Goal: Information Seeking & Learning: Learn about a topic

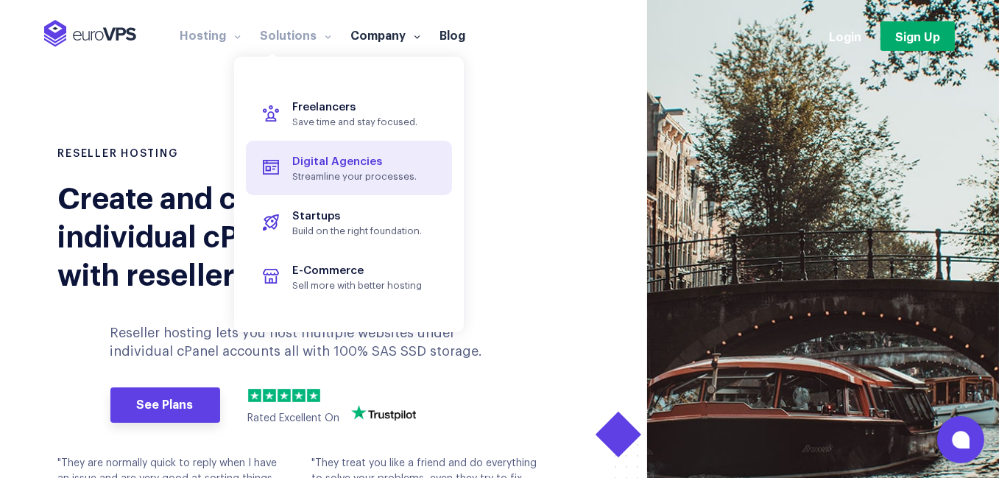
click at [333, 169] on span "Digital Agencies" at bounding box center [349, 162] width 172 height 17
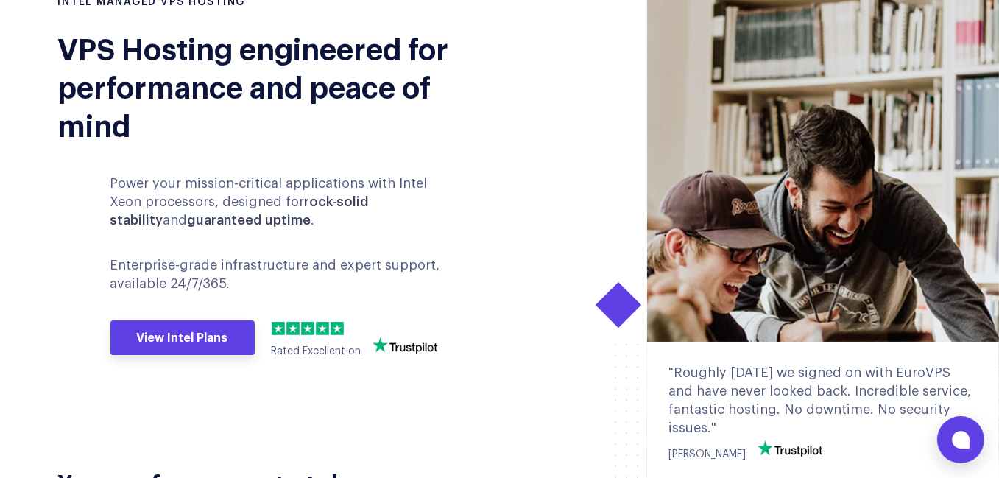
scroll to position [221, 0]
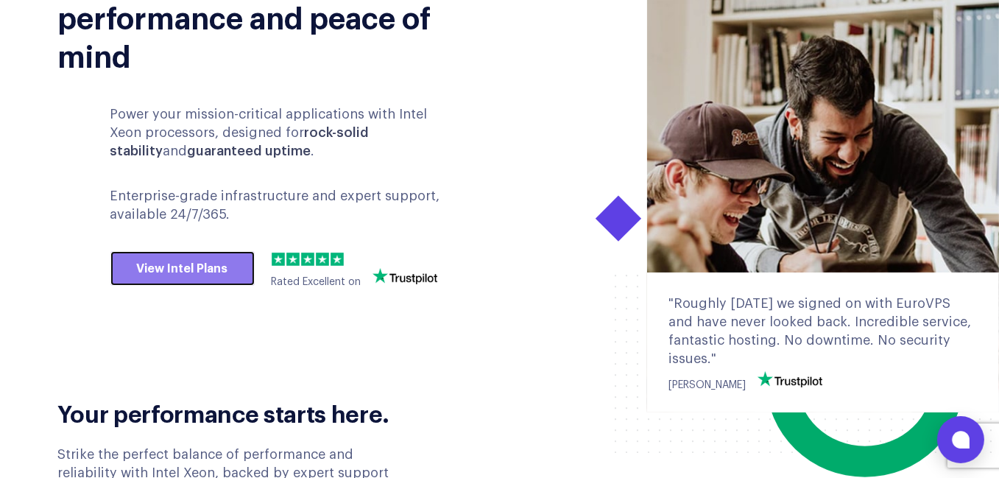
click at [182, 269] on link "View Intel Plans" at bounding box center [182, 268] width 144 height 35
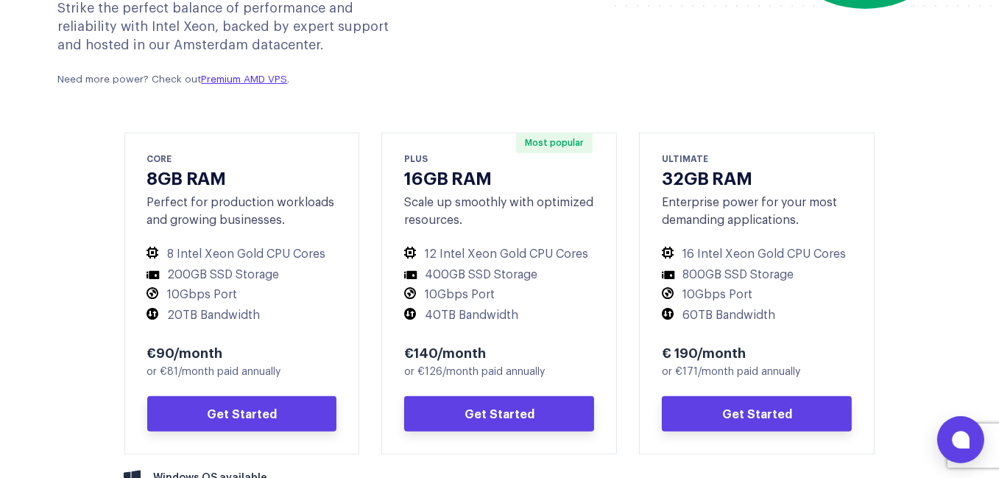
scroll to position [691, 0]
